Goal: Transaction & Acquisition: Purchase product/service

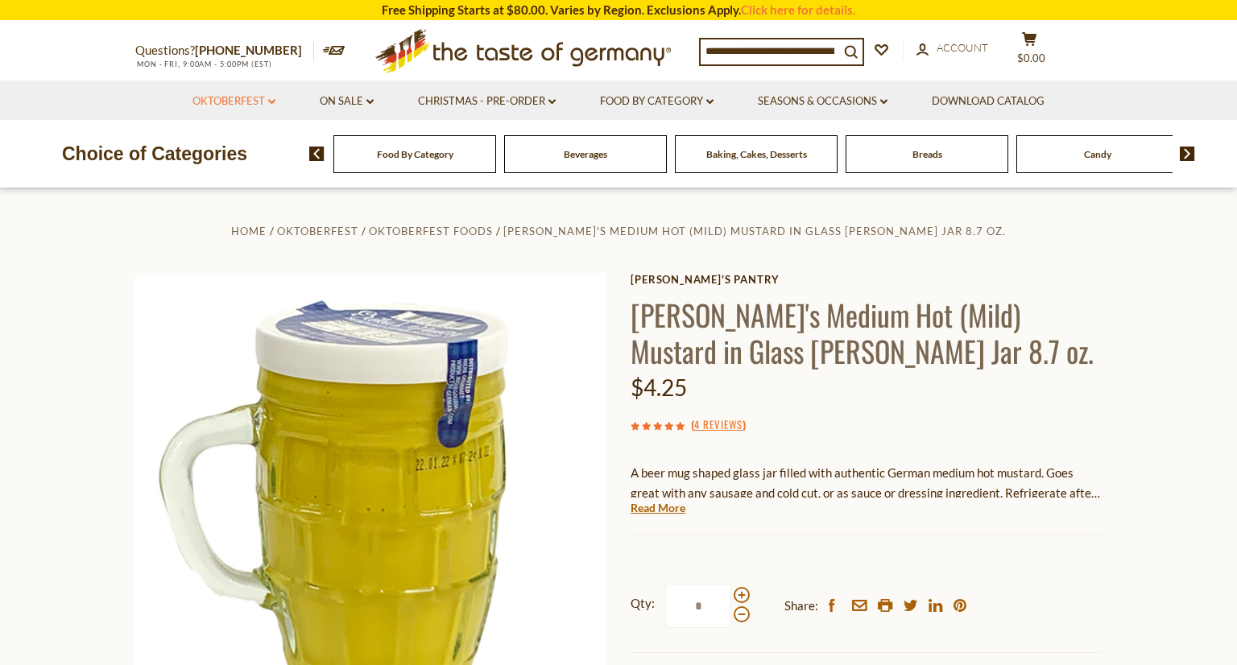
click at [268, 102] on icon "dropdown_arrow" at bounding box center [271, 102] width 7 height 6
click at [120, 312] on section "Home Oktoberfest Oktoberfest Foods [PERSON_NAME]'s Medium Hot (Mild) Mustard in…" at bounding box center [618, 572] width 1237 height 768
click at [496, 155] on div "Candy" at bounding box center [414, 154] width 163 height 38
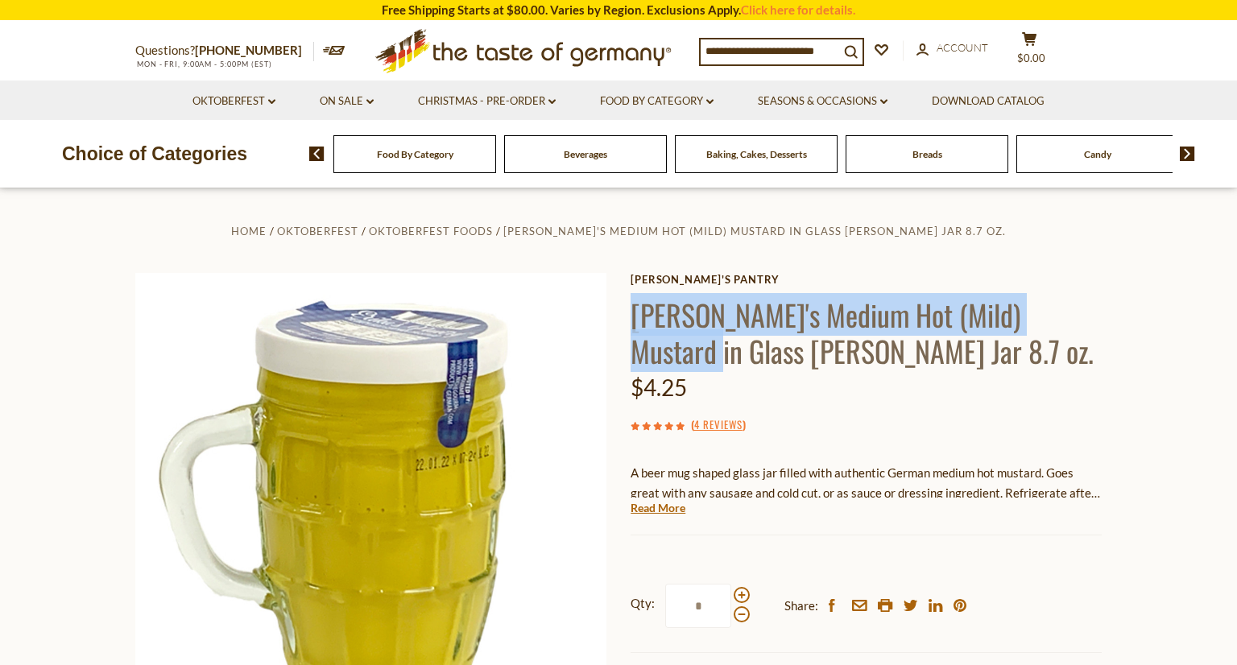
drag, startPoint x: 630, startPoint y: 313, endPoint x: 1081, endPoint y: 329, distance: 451.2
click at [1081, 329] on h1 "[PERSON_NAME]'s Medium Hot (Mild) Mustard in Glass [PERSON_NAME] Jar 8.7 oz." at bounding box center [865, 332] width 471 height 72
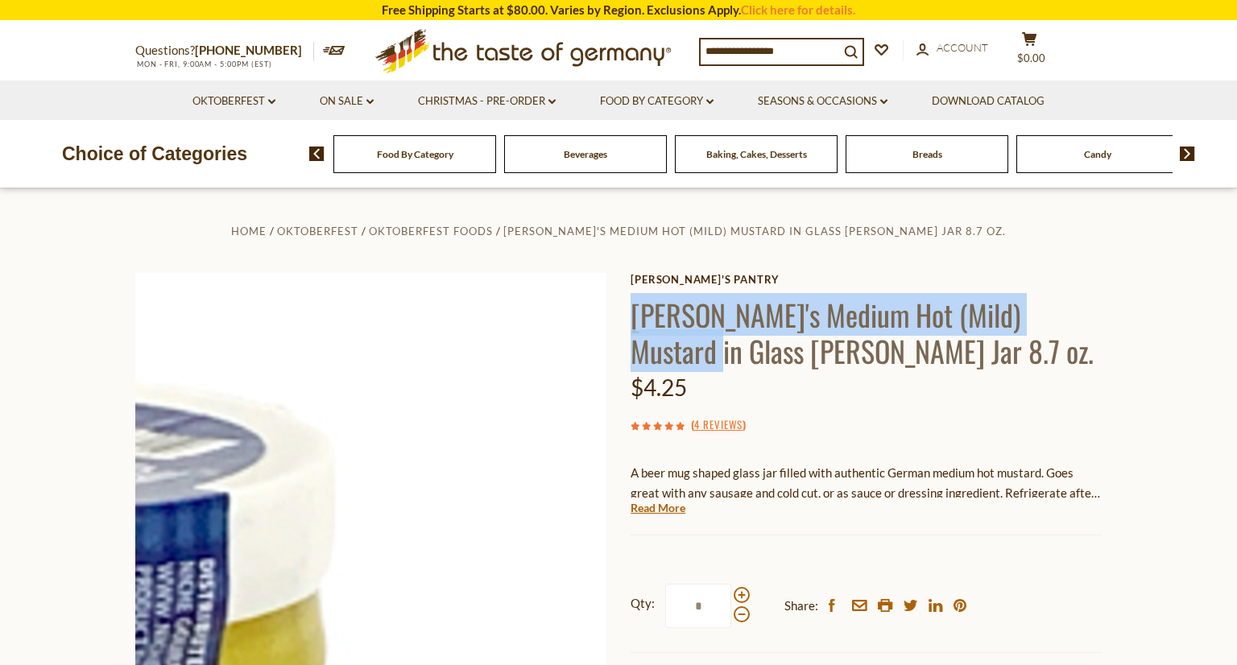
click at [577, 278] on img at bounding box center [370, 508] width 471 height 471
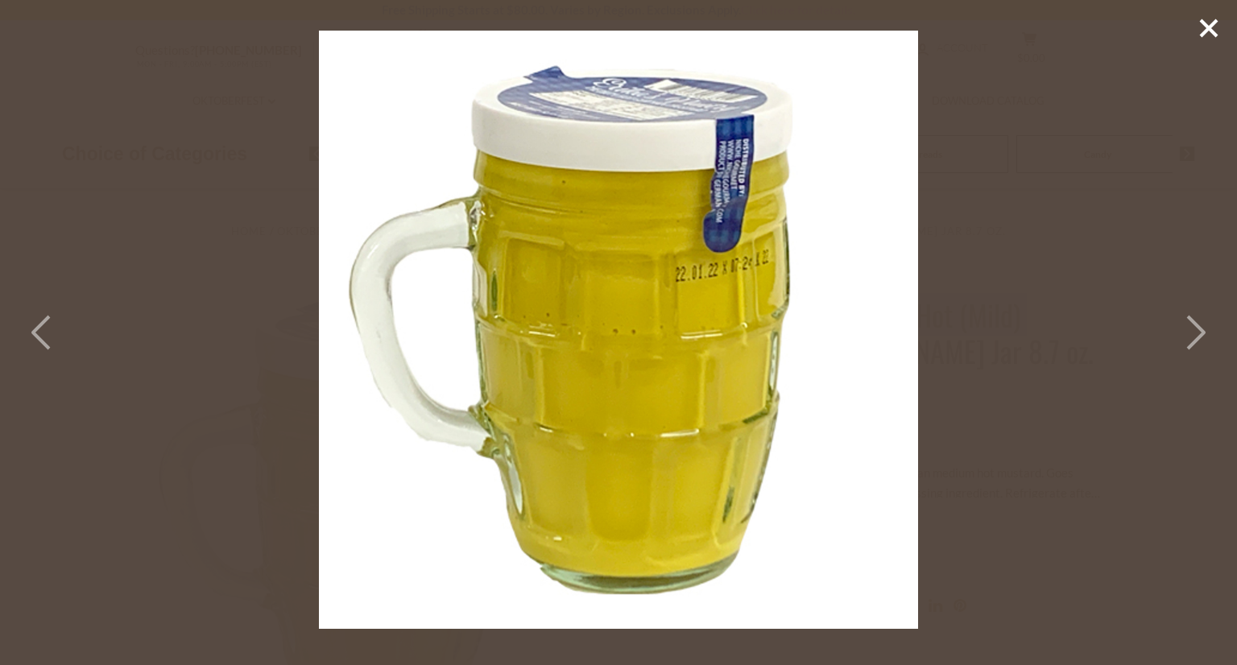
click at [1217, 21] on line at bounding box center [1209, 28] width 16 height 16
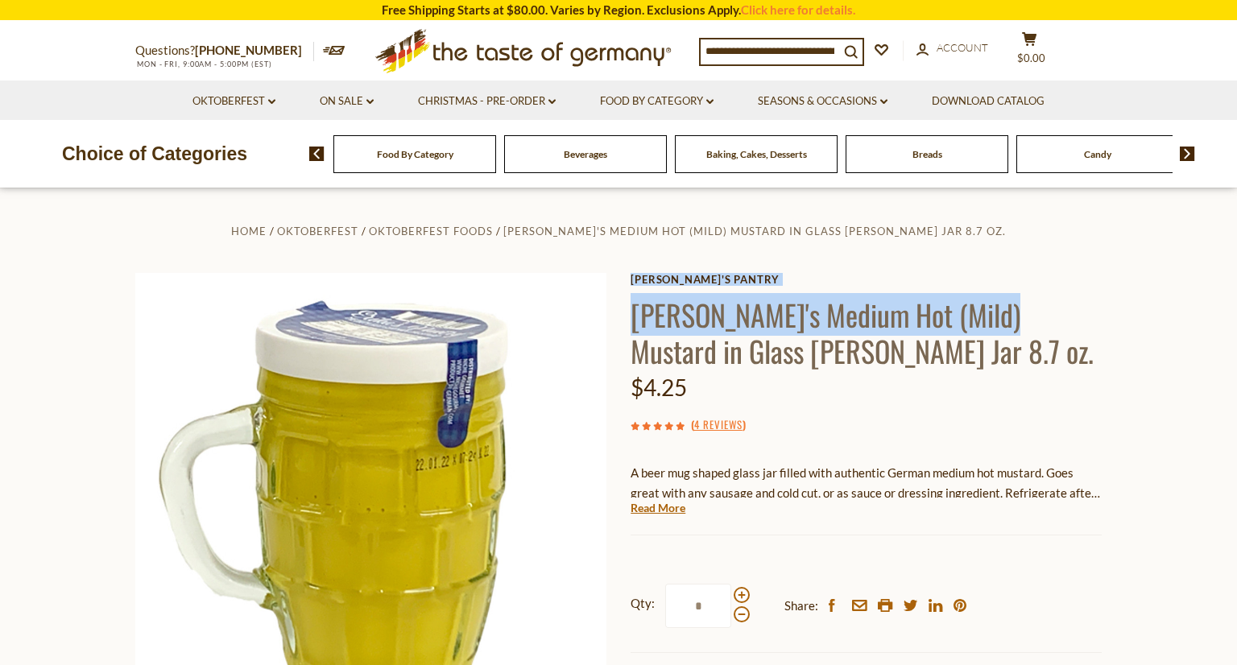
drag, startPoint x: 625, startPoint y: 306, endPoint x: 990, endPoint y: 312, distance: 365.6
click at [990, 312] on div "Home Oktoberfest Oktoberfest Foods [PERSON_NAME]'s Medium Hot (Mild) Mustard in…" at bounding box center [618, 557] width 990 height 672
copy div "[PERSON_NAME]'s Pantry [PERSON_NAME]'s Medium Hot (Mild) Mustard"
